Goal: Register for event/course

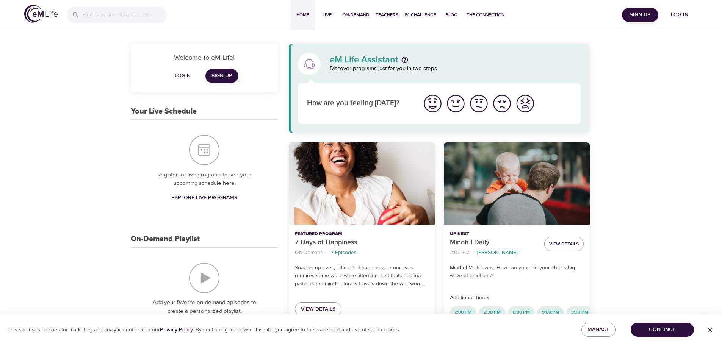
click at [679, 14] on span "Log in" at bounding box center [679, 14] width 30 height 9
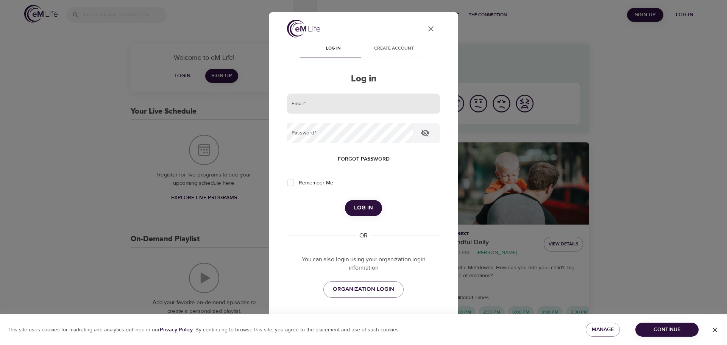
click at [350, 97] on input "email" at bounding box center [363, 104] width 153 height 20
type input "agatabezubik@gmail.com"
click at [345, 200] on button "Log in" at bounding box center [363, 208] width 37 height 16
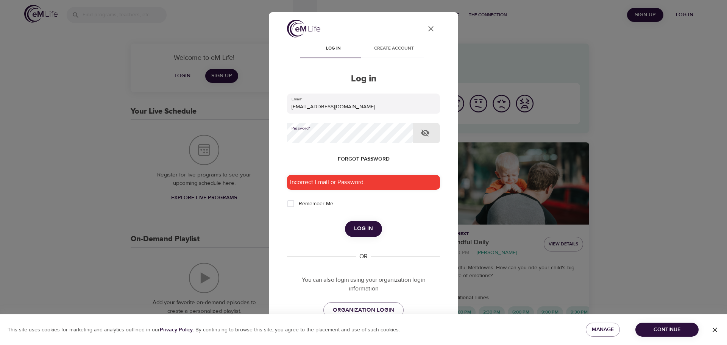
click at [430, 134] on button "button" at bounding box center [425, 133] width 18 height 18
click at [309, 203] on span "Remember Me" at bounding box center [316, 204] width 34 height 8
click at [299, 203] on input "Remember Me" at bounding box center [291, 204] width 16 height 16
checkbox input "true"
click at [367, 234] on span "Log in" at bounding box center [363, 229] width 19 height 10
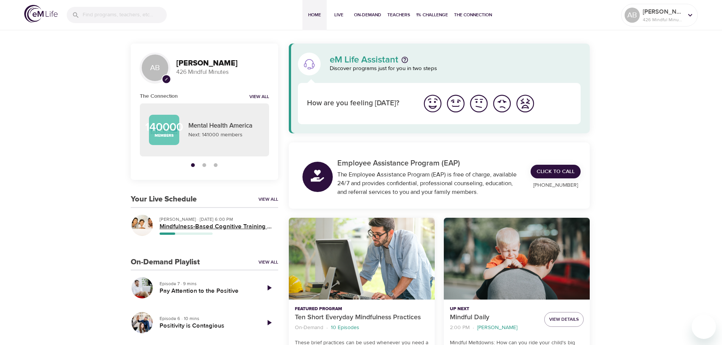
click at [224, 229] on h5 "Mindfulness-Based Cognitive Training (MBCT)" at bounding box center [216, 227] width 113 height 8
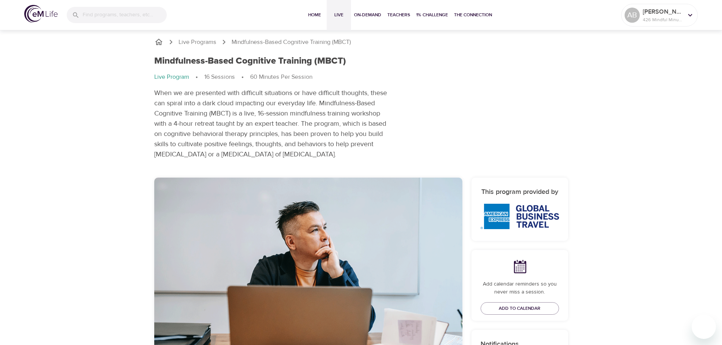
click at [344, 16] on span "Live" at bounding box center [339, 15] width 18 height 8
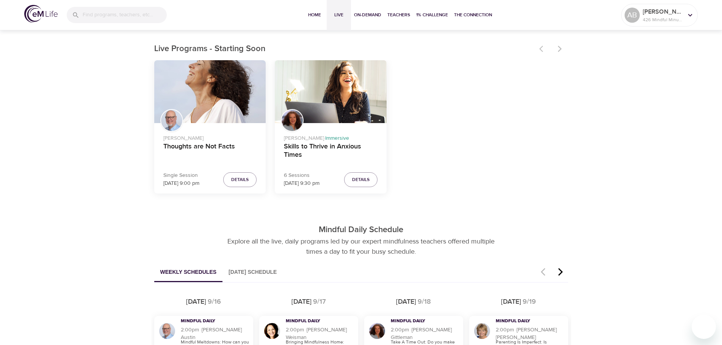
scroll to position [227, 0]
click at [204, 147] on h4 "Thoughts are Not Facts" at bounding box center [210, 151] width 94 height 18
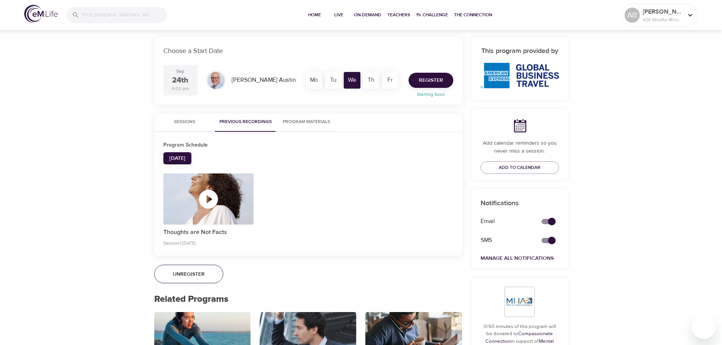
scroll to position [152, 0]
click at [53, 219] on div "Live Programs Thoughts are Not Facts Thoughts are Not Facts Live Program 1 Sess…" at bounding box center [361, 177] width 722 height 658
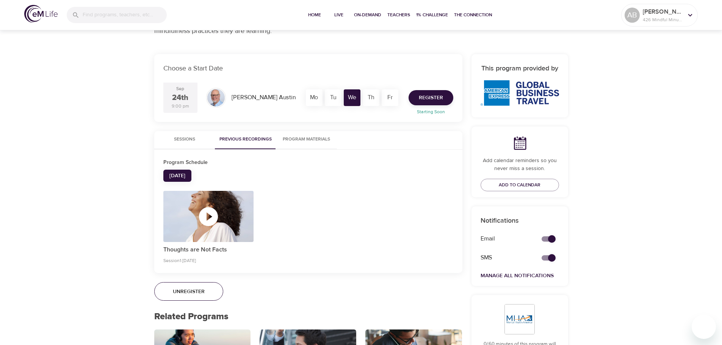
scroll to position [123, 0]
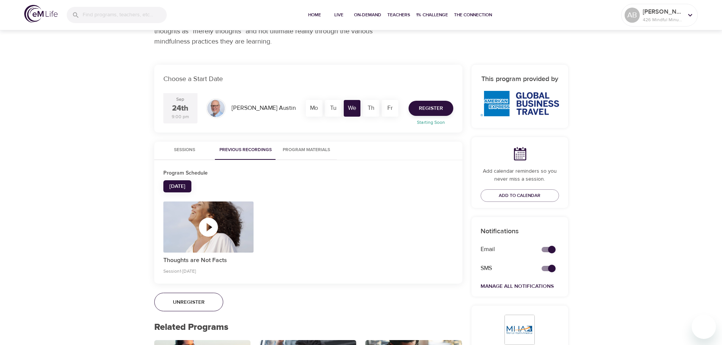
click at [219, 233] on icon "button" at bounding box center [208, 227] width 23 height 23
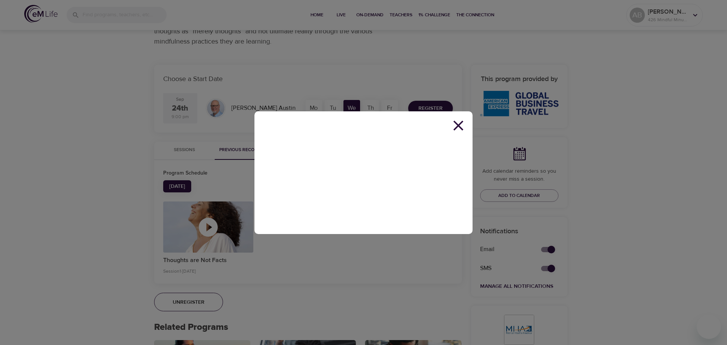
click at [455, 124] on icon at bounding box center [458, 125] width 17 height 17
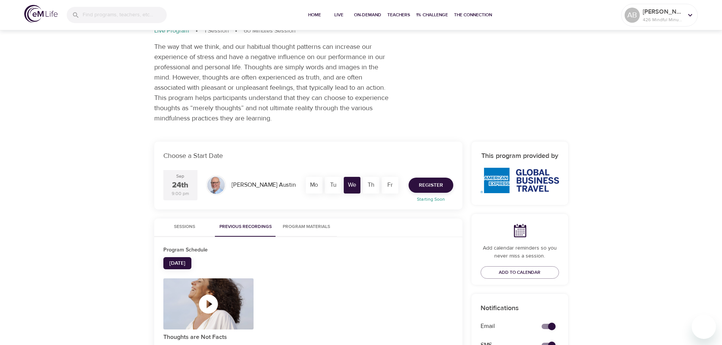
scroll to position [0, 0]
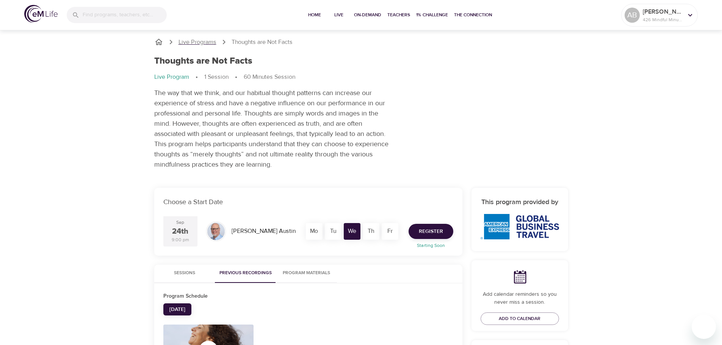
click at [200, 39] on p "Live Programs" at bounding box center [197, 42] width 38 height 9
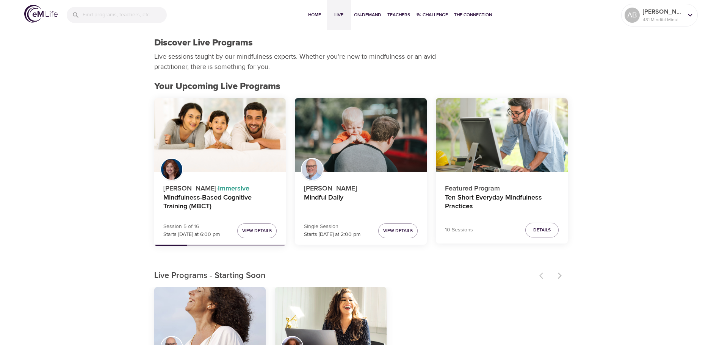
click at [557, 277] on div at bounding box center [551, 275] width 33 height 17
click at [540, 275] on div at bounding box center [551, 275] width 33 height 17
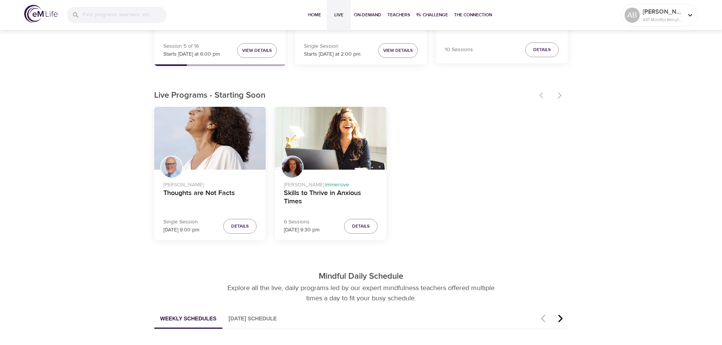
scroll to position [189, 0]
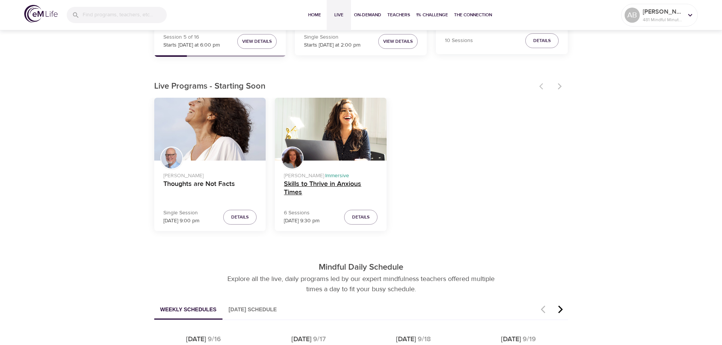
click at [328, 186] on h4 "Skills to Thrive in Anxious Times" at bounding box center [331, 189] width 94 height 18
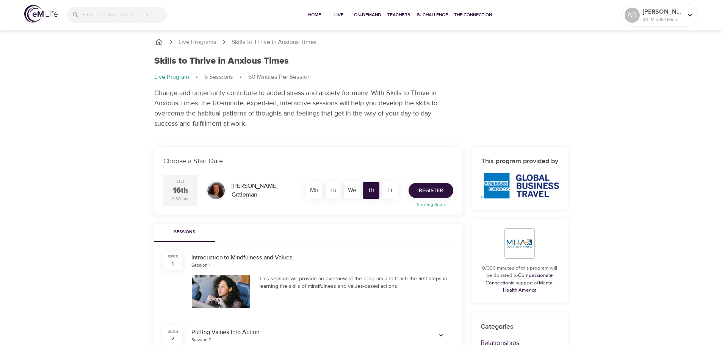
click at [424, 193] on span "Register" at bounding box center [431, 190] width 24 height 9
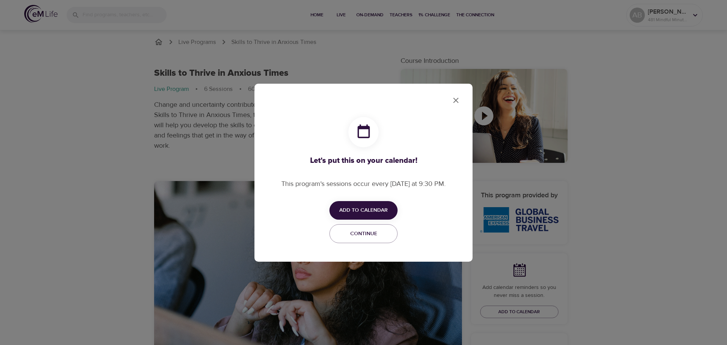
checkbox input "true"
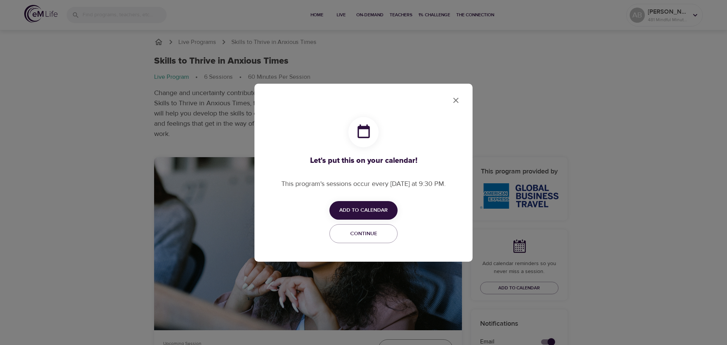
click at [361, 206] on span "Add to Calendar" at bounding box center [363, 210] width 48 height 9
click at [362, 241] on span "Outlook" at bounding box center [368, 240] width 23 height 10
click at [453, 104] on div at bounding box center [363, 172] width 727 height 345
click at [456, 100] on icon "close" at bounding box center [456, 100] width 9 height 9
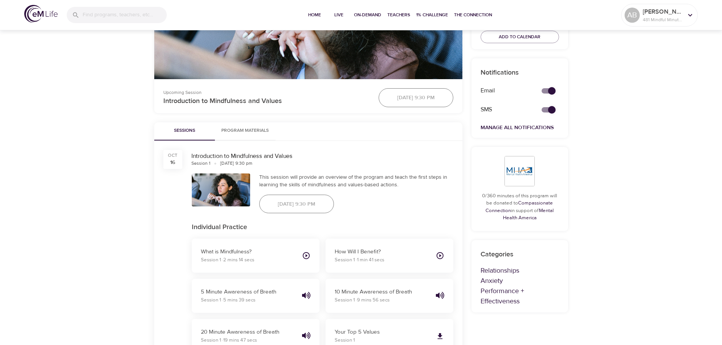
scroll to position [265, 0]
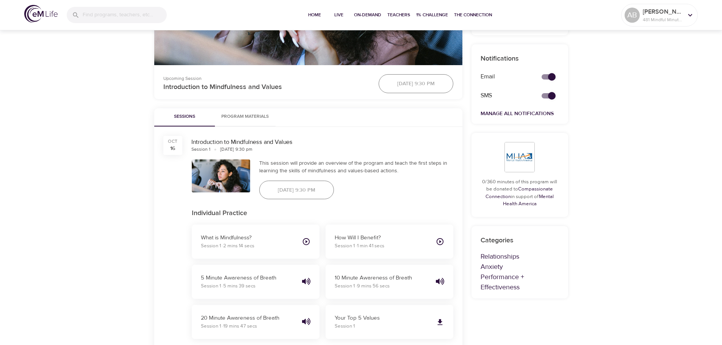
click at [265, 119] on span "Program Materials" at bounding box center [245, 117] width 52 height 8
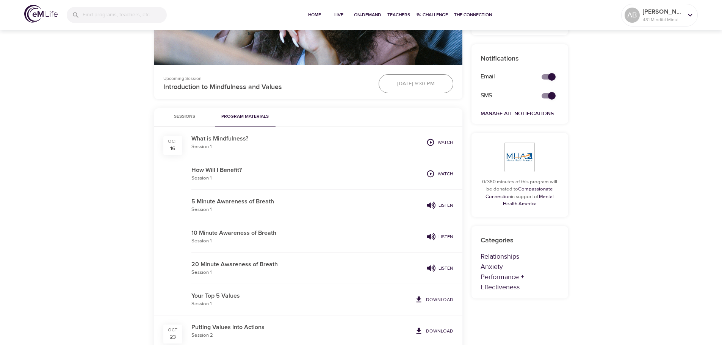
click at [199, 117] on span "Sessions" at bounding box center [185, 117] width 52 height 8
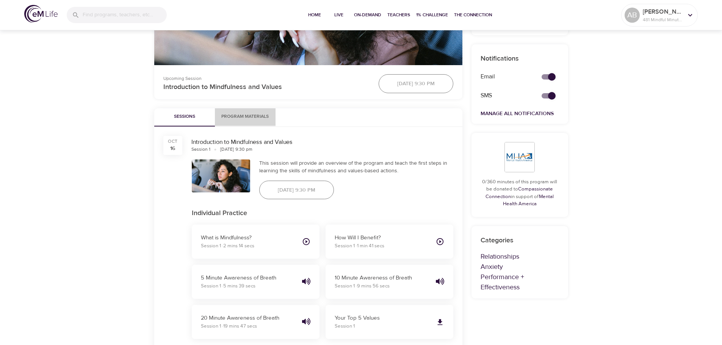
click at [225, 123] on button "Program Materials" at bounding box center [245, 117] width 61 height 18
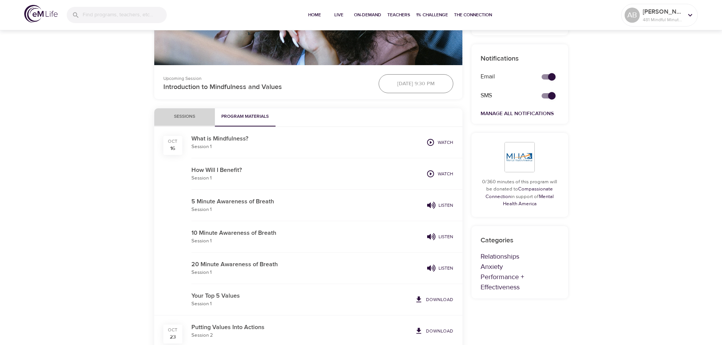
click at [191, 119] on span "Sessions" at bounding box center [185, 117] width 52 height 8
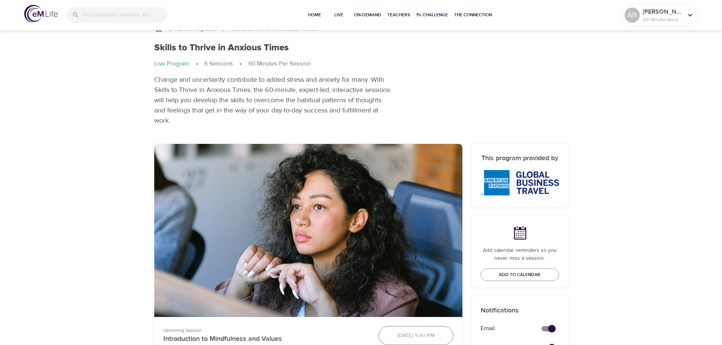
scroll to position [0, 0]
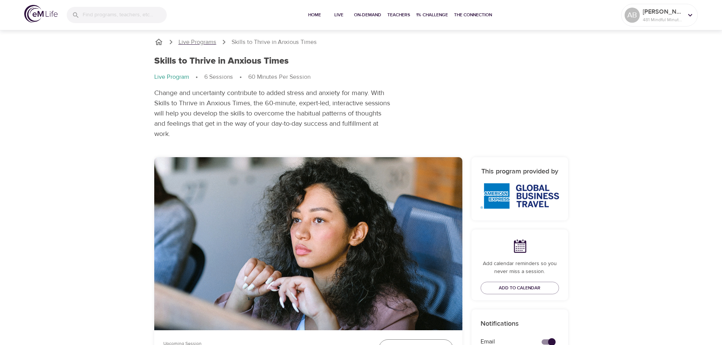
click at [201, 40] on p "Live Programs" at bounding box center [197, 42] width 38 height 9
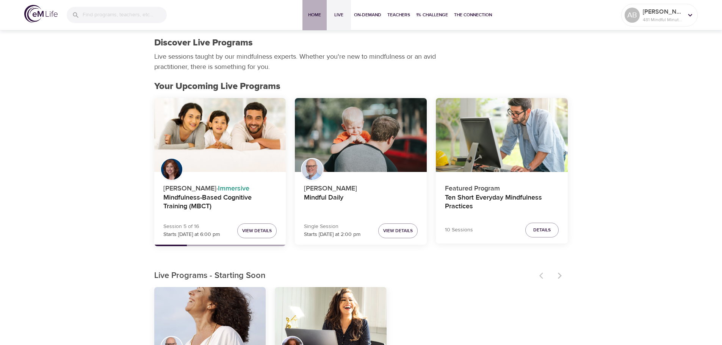
click at [307, 9] on button "Home" at bounding box center [314, 15] width 24 height 30
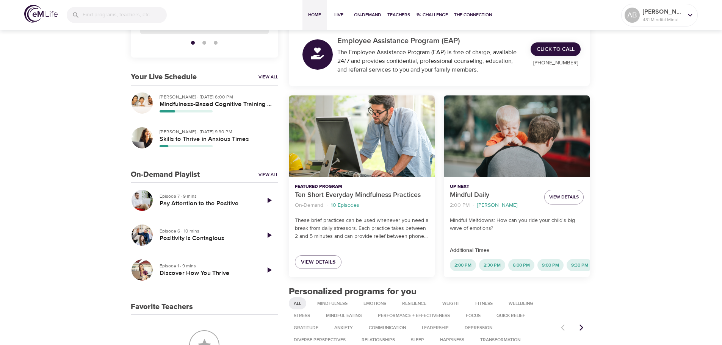
scroll to position [114, 0]
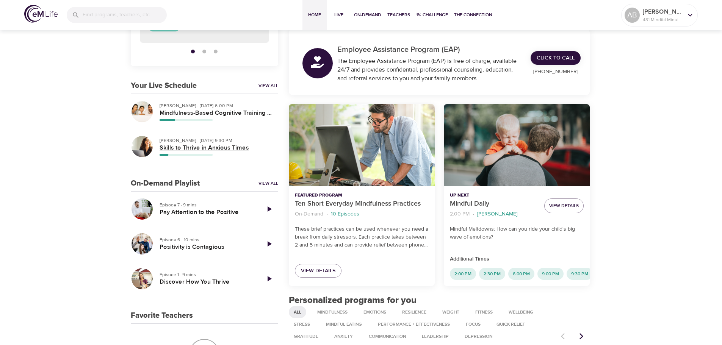
click at [200, 148] on h5 "Skills to Thrive in Anxious Times" at bounding box center [216, 148] width 113 height 8
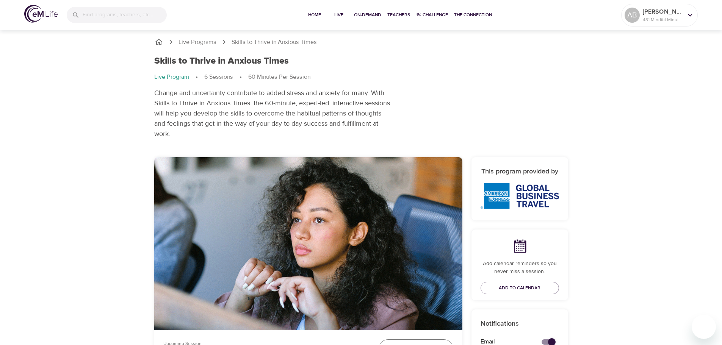
click at [154, 43] on icon "breadcrumb" at bounding box center [158, 42] width 9 height 9
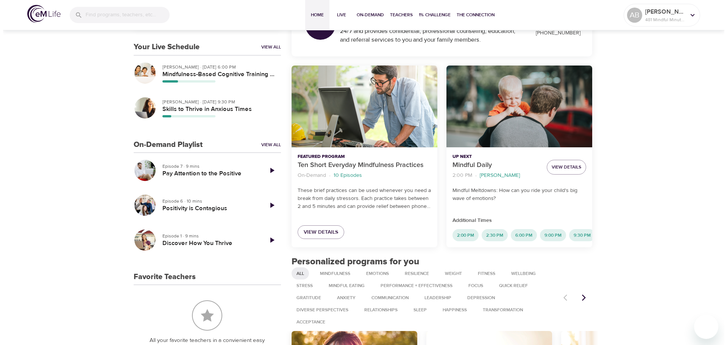
scroll to position [152, 0]
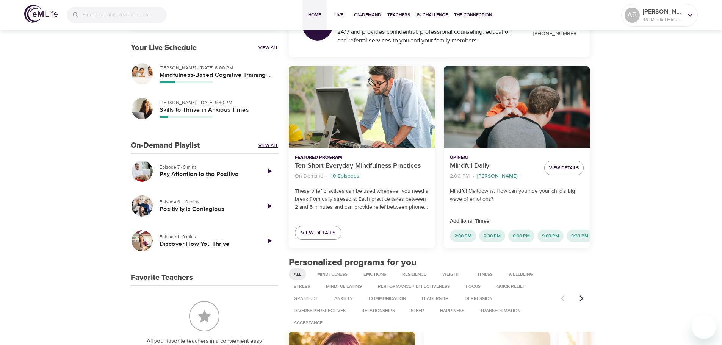
click at [266, 144] on link "View All" at bounding box center [268, 145] width 20 height 6
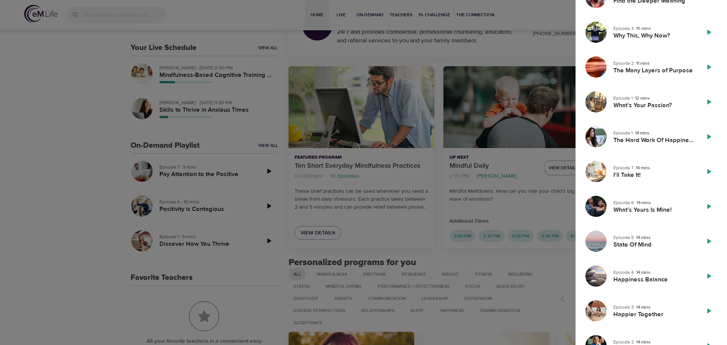
scroll to position [1127, 0]
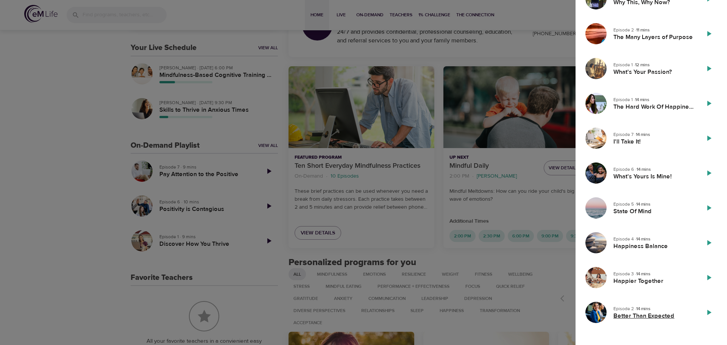
click at [626, 313] on h5 "Better Than Expected" at bounding box center [654, 316] width 80 height 8
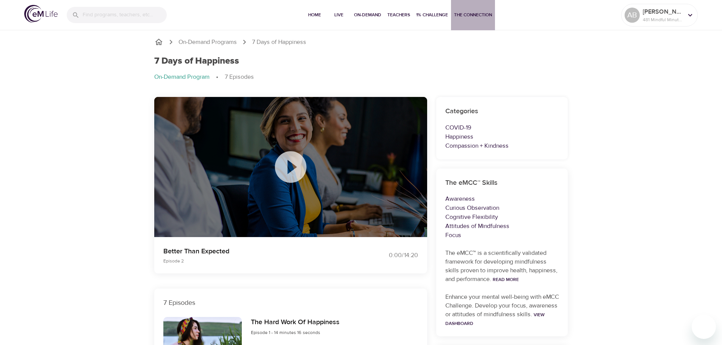
click at [452, 14] on button "The Connection" at bounding box center [473, 15] width 44 height 30
click at [427, 12] on span "1% Challenge" at bounding box center [432, 15] width 32 height 8
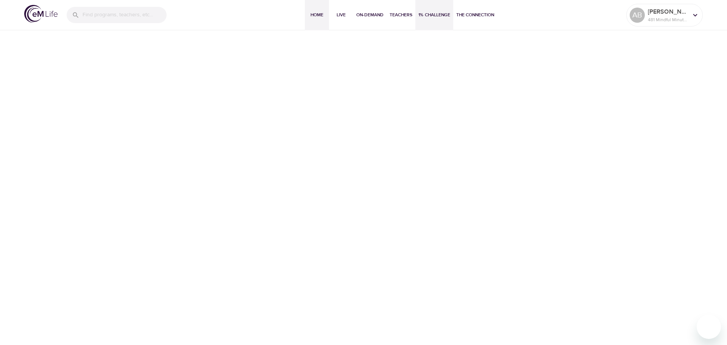
click at [311, 19] on button "Home" at bounding box center [317, 15] width 24 height 30
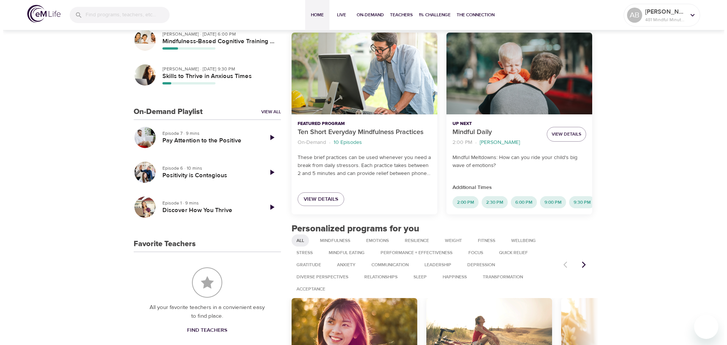
scroll to position [189, 0]
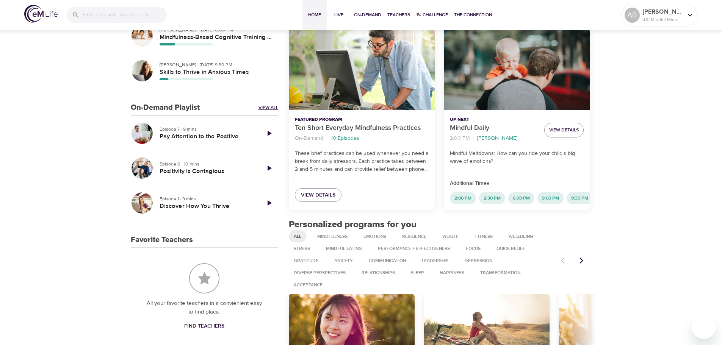
click at [265, 105] on link "View All" at bounding box center [268, 108] width 20 height 6
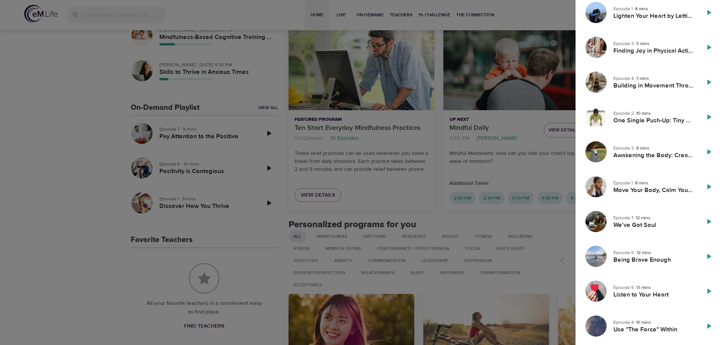
scroll to position [483, 0]
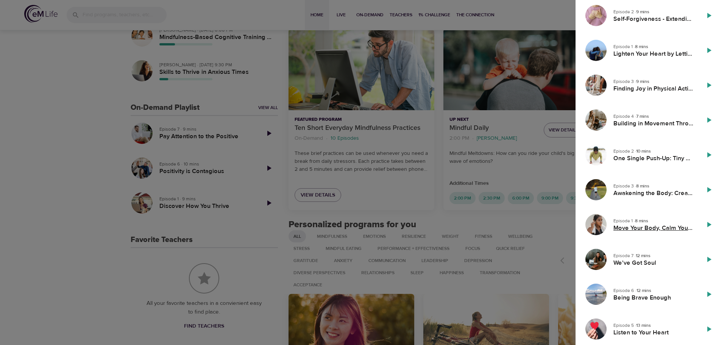
click at [671, 228] on h5 "Move Your Body, Calm Your Mind" at bounding box center [654, 228] width 80 height 8
